Goal: Task Accomplishment & Management: Use online tool/utility

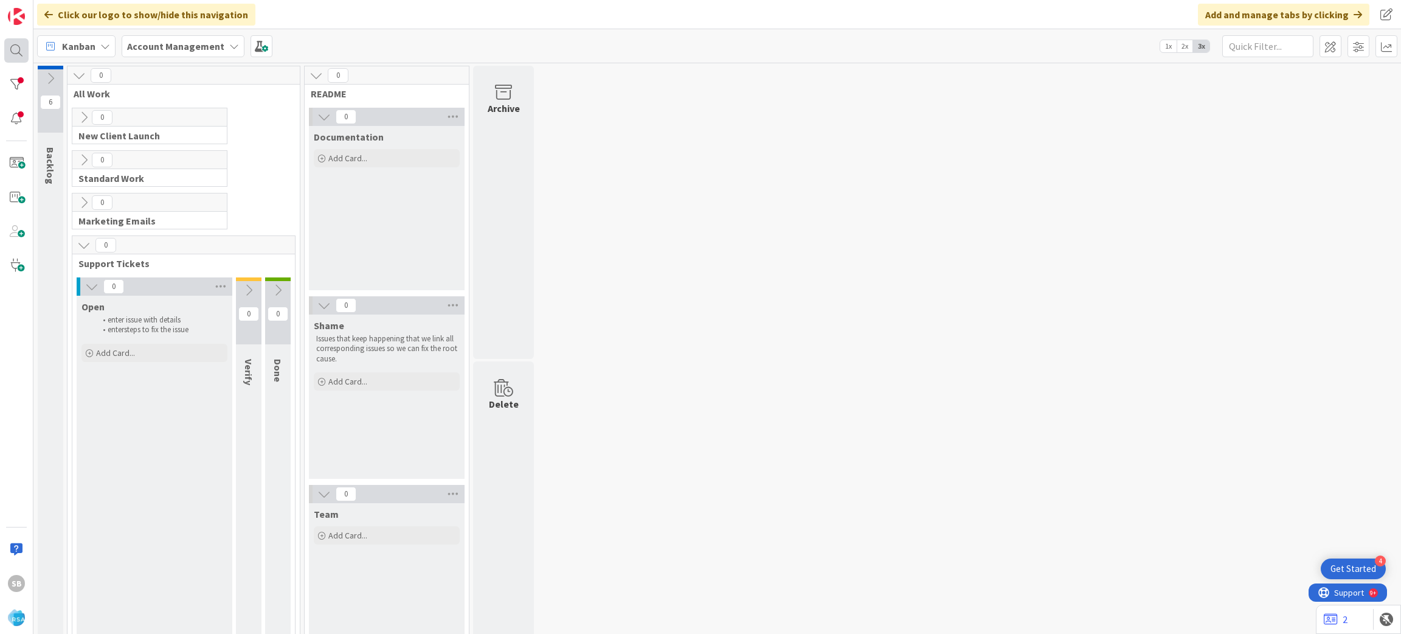
click at [26, 51] on div at bounding box center [16, 50] width 24 height 24
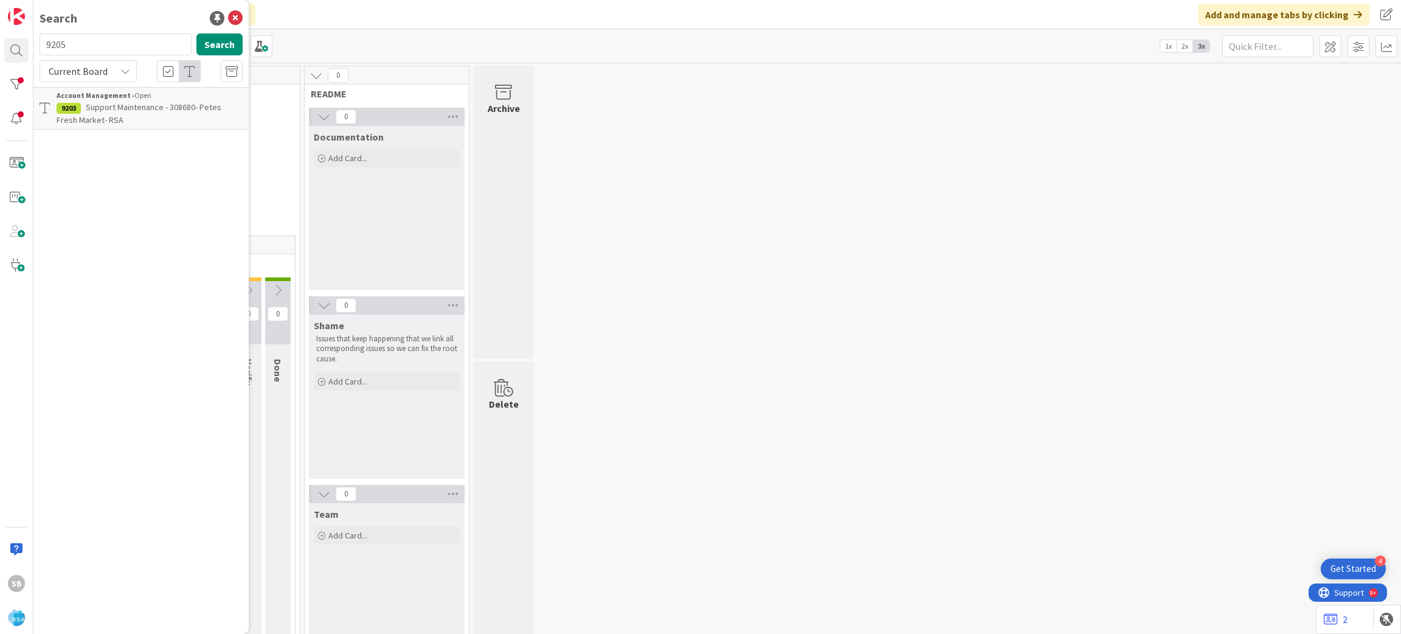
type input "9205"
click at [139, 107] on span "Support Defect- 308662-Holiday Market- RSA" at bounding box center [144, 114] width 175 height 24
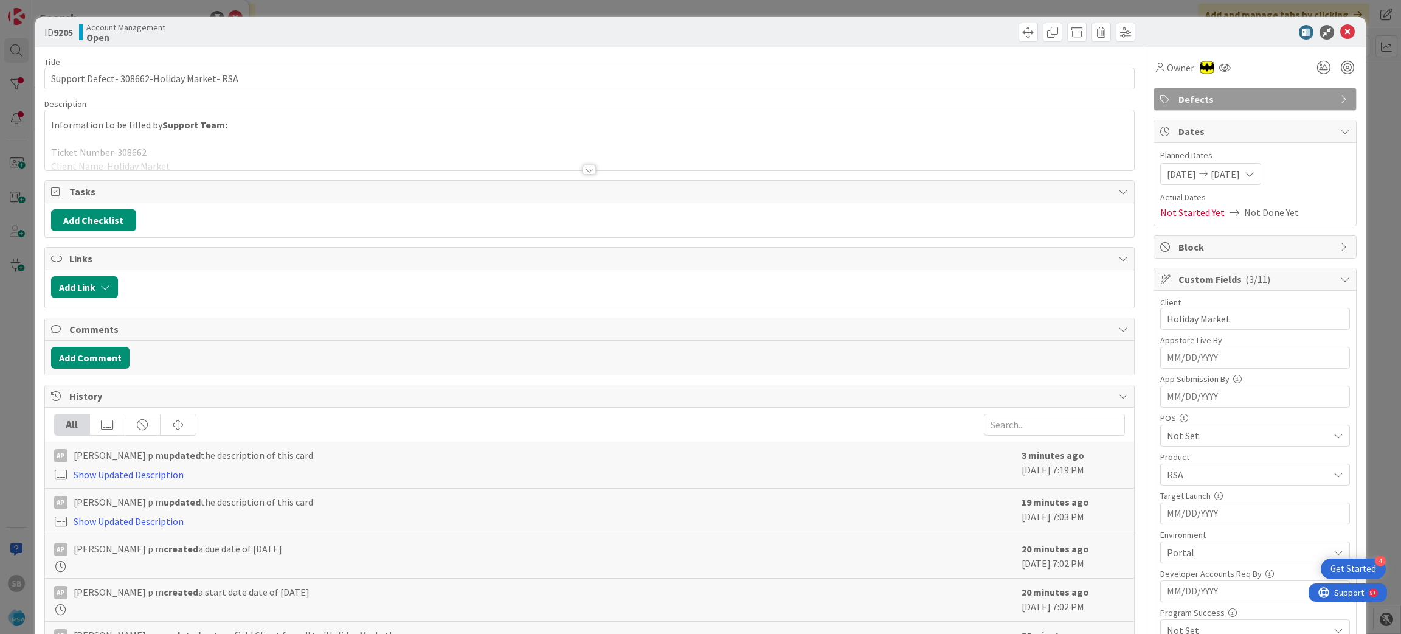
scroll to position [338, 0]
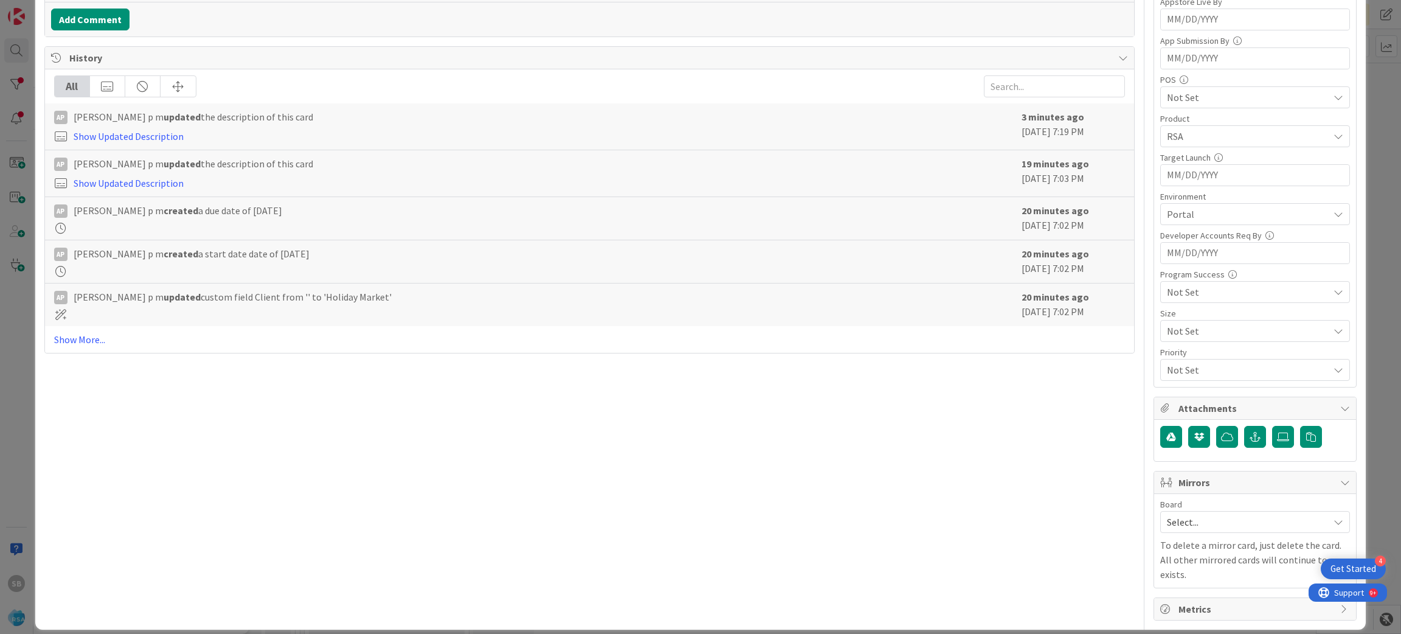
click at [1167, 538] on div "Board Select... To delete a mirror card, just delete the card. All other mirror…" at bounding box center [1255, 540] width 190 height 81
click at [1182, 513] on div "Select..." at bounding box center [1255, 522] width 190 height 22
click at [1183, 595] on span "Software Development" at bounding box center [1263, 601] width 161 height 18
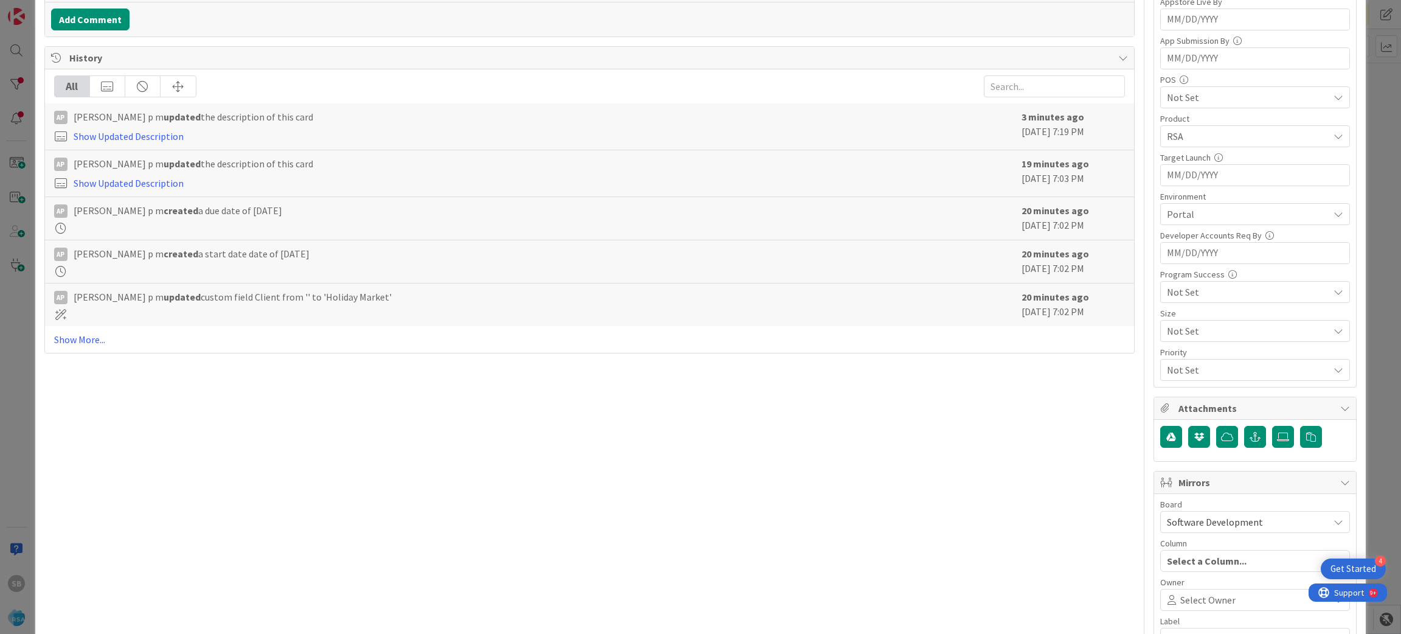
click at [1182, 595] on span "Select Owner" at bounding box center [1207, 599] width 55 height 15
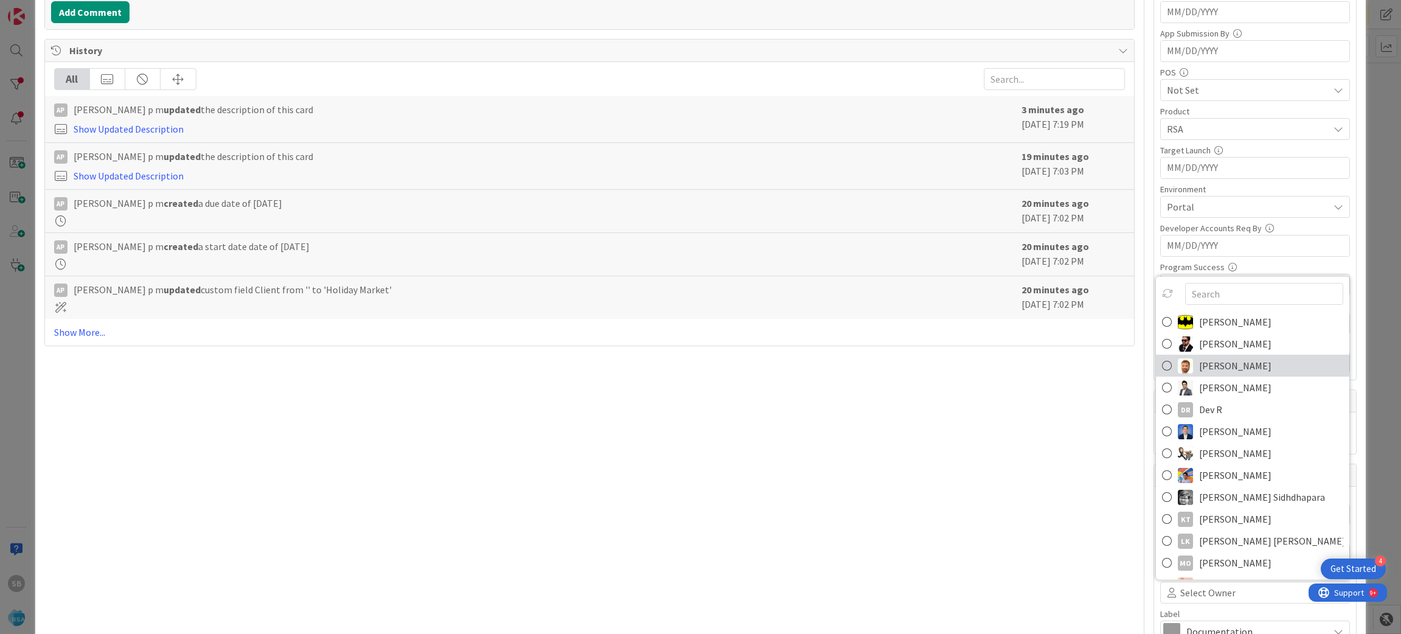
click at [1227, 365] on span "[PERSON_NAME]" at bounding box center [1235, 365] width 72 height 18
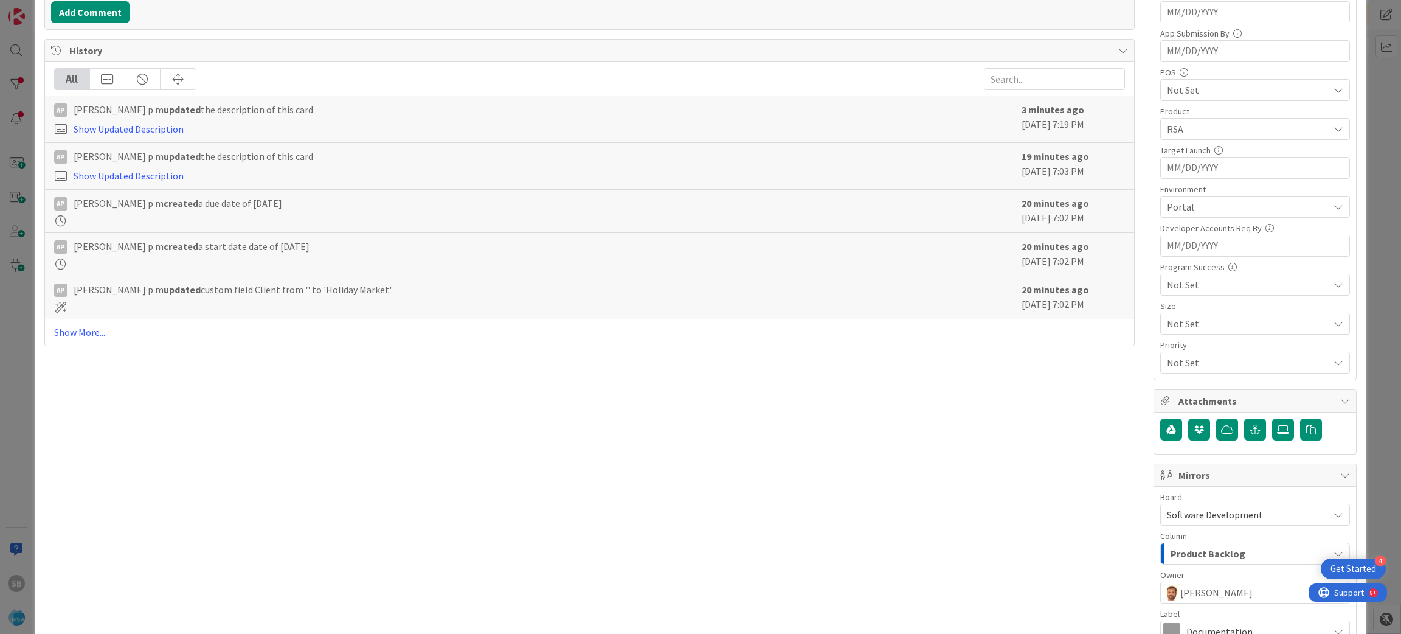
scroll to position [483, 0]
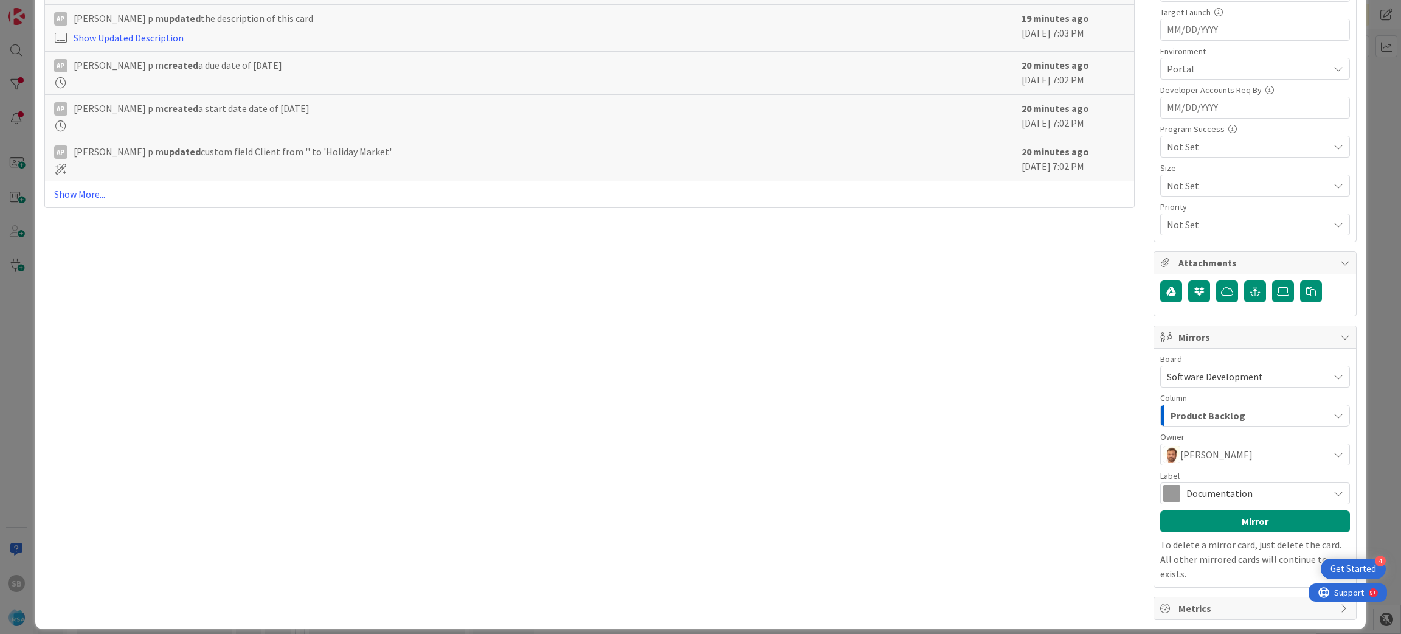
click at [1247, 486] on span "Documentation" at bounding box center [1254, 493] width 136 height 17
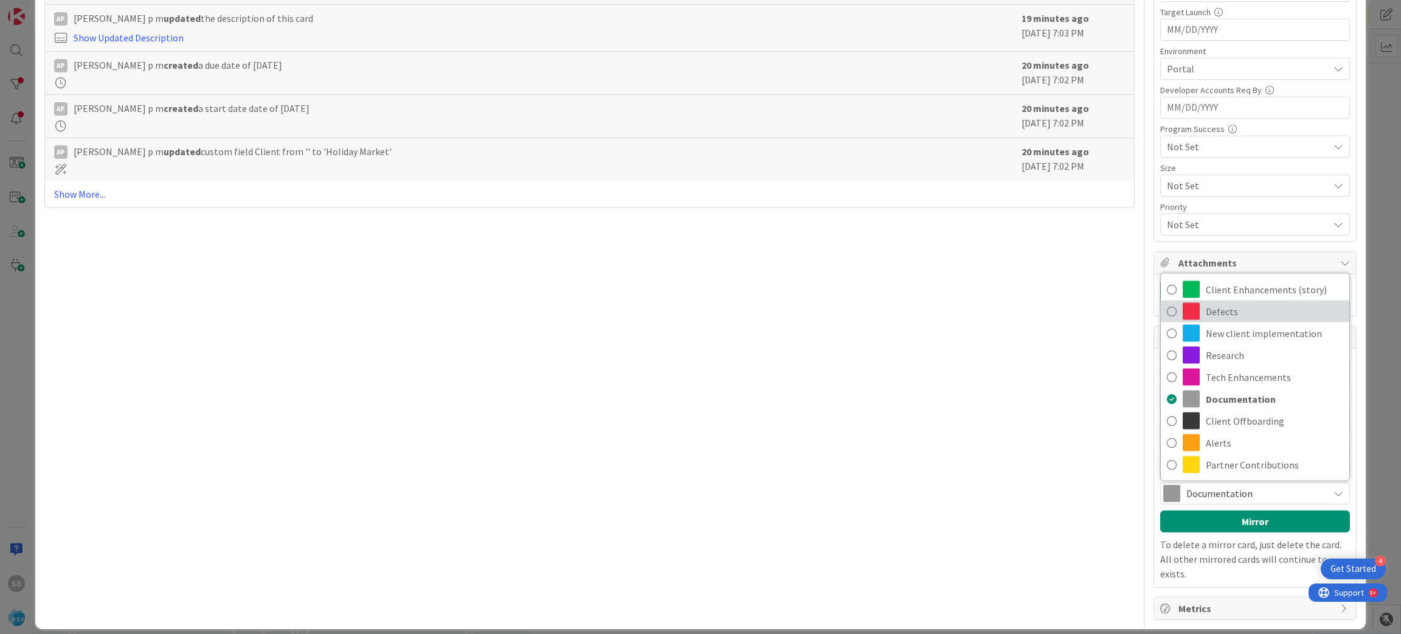
click at [1221, 310] on span "Defects" at bounding box center [1274, 311] width 137 height 18
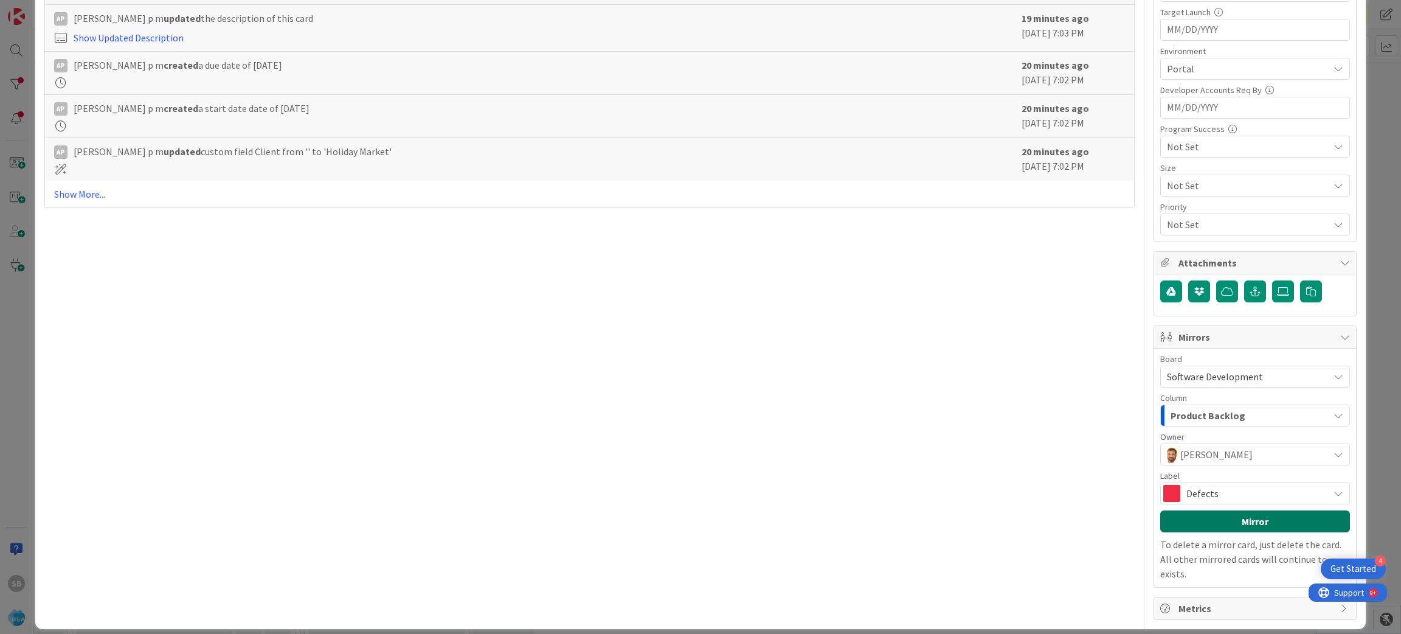
click at [1206, 528] on button "Mirror" at bounding box center [1255, 521] width 190 height 22
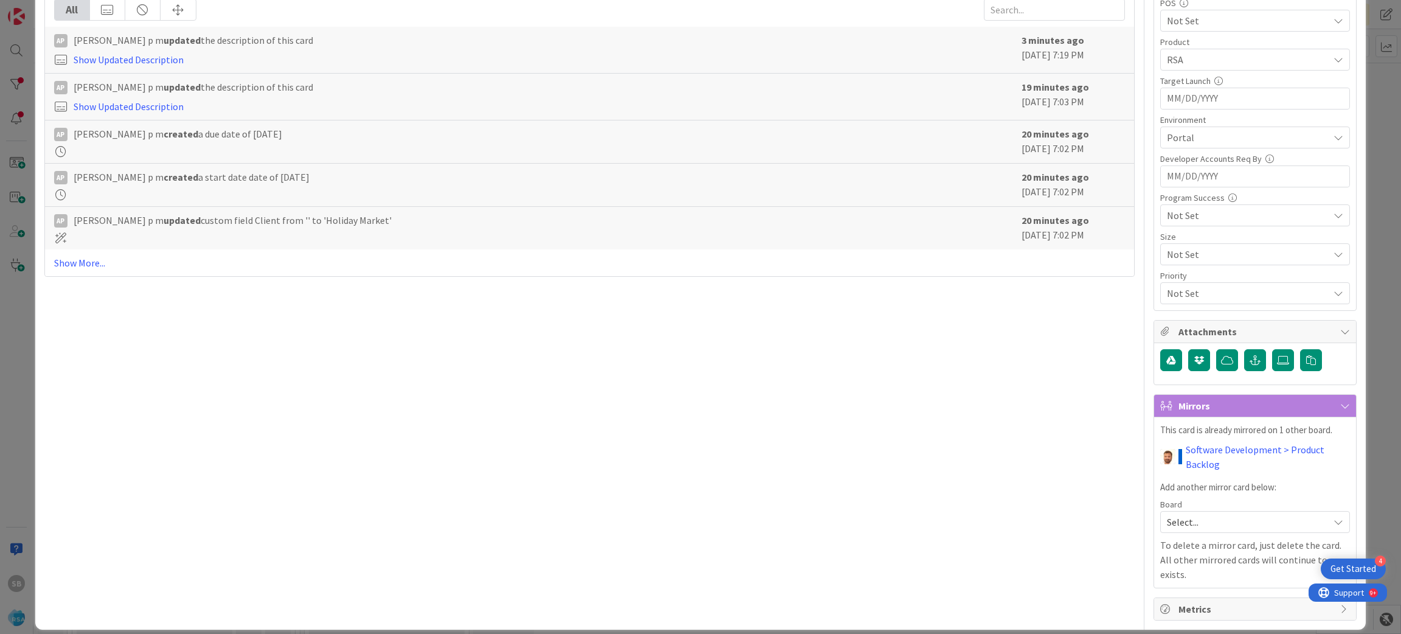
scroll to position [0, 0]
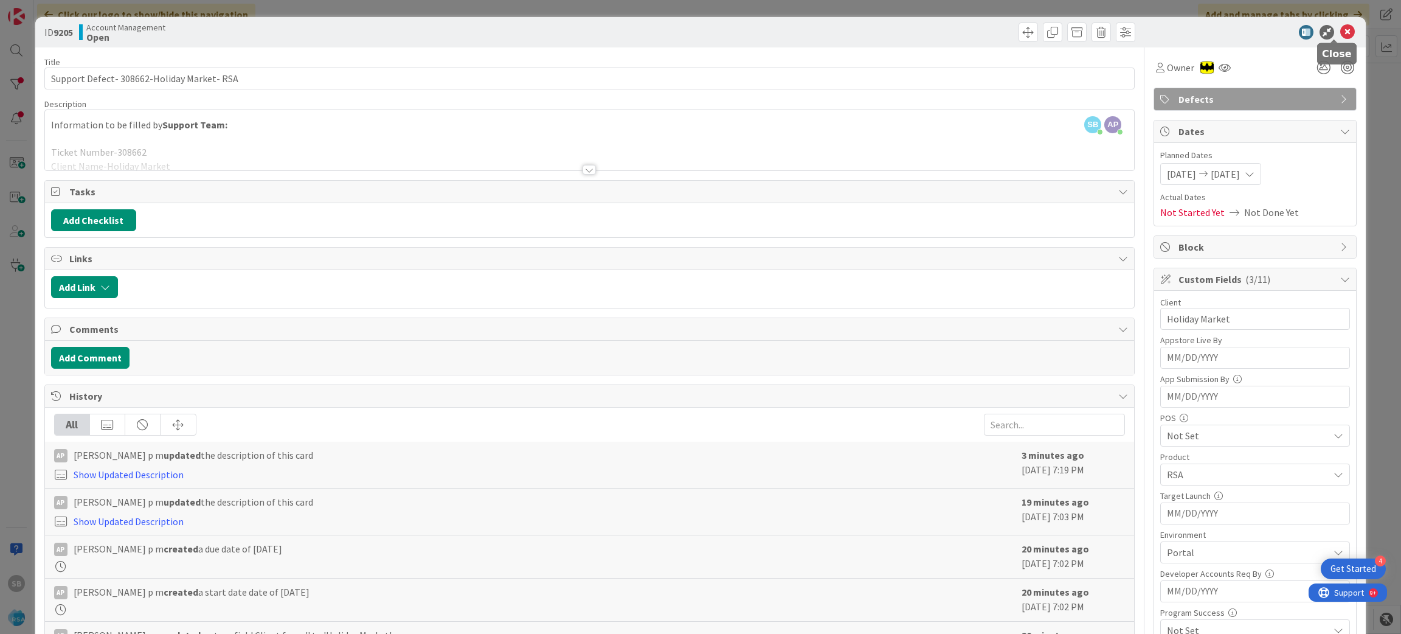
click at [1340, 33] on icon at bounding box center [1347, 32] width 15 height 15
